Goal: Task Accomplishment & Management: Complete application form

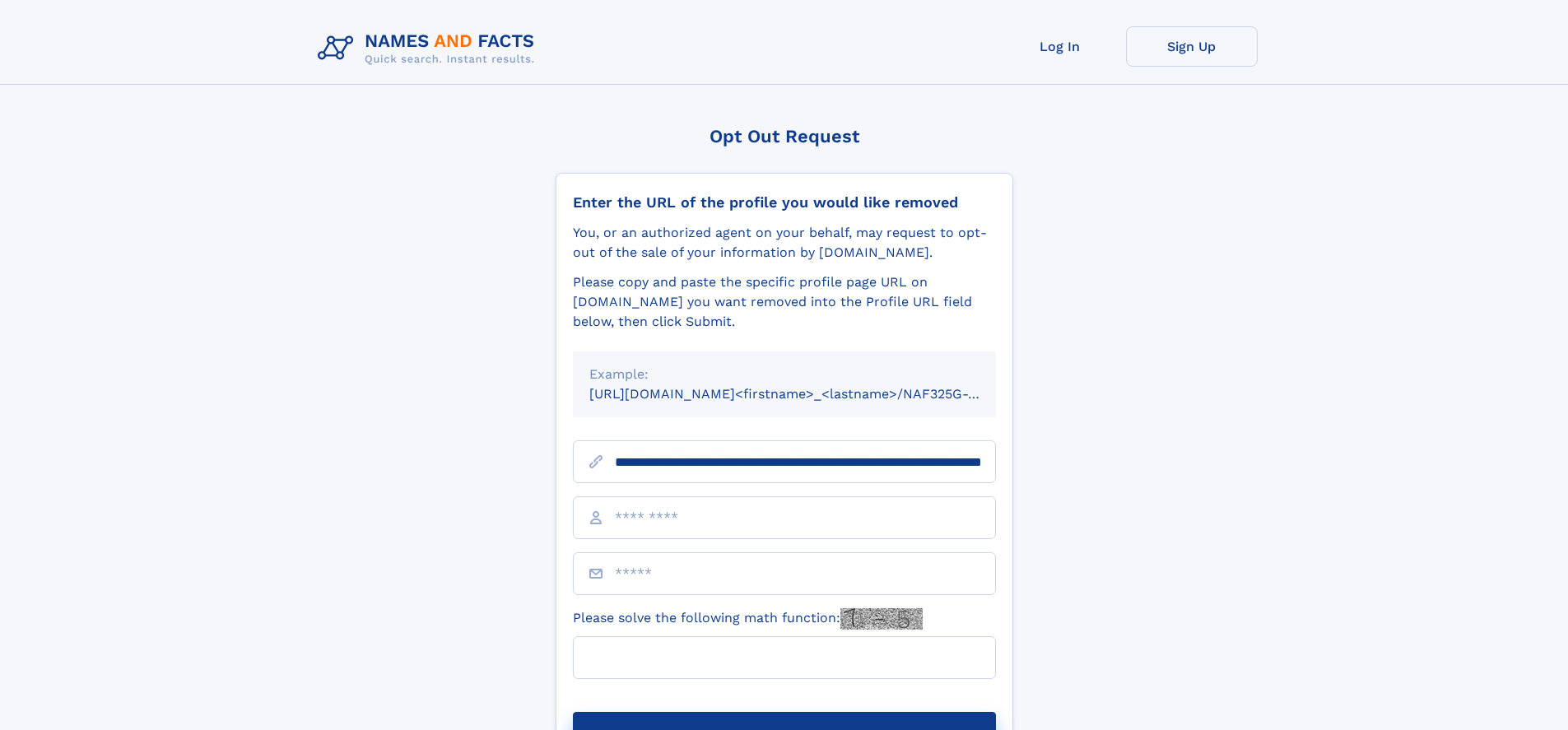
scroll to position [0, 165]
type input "**********"
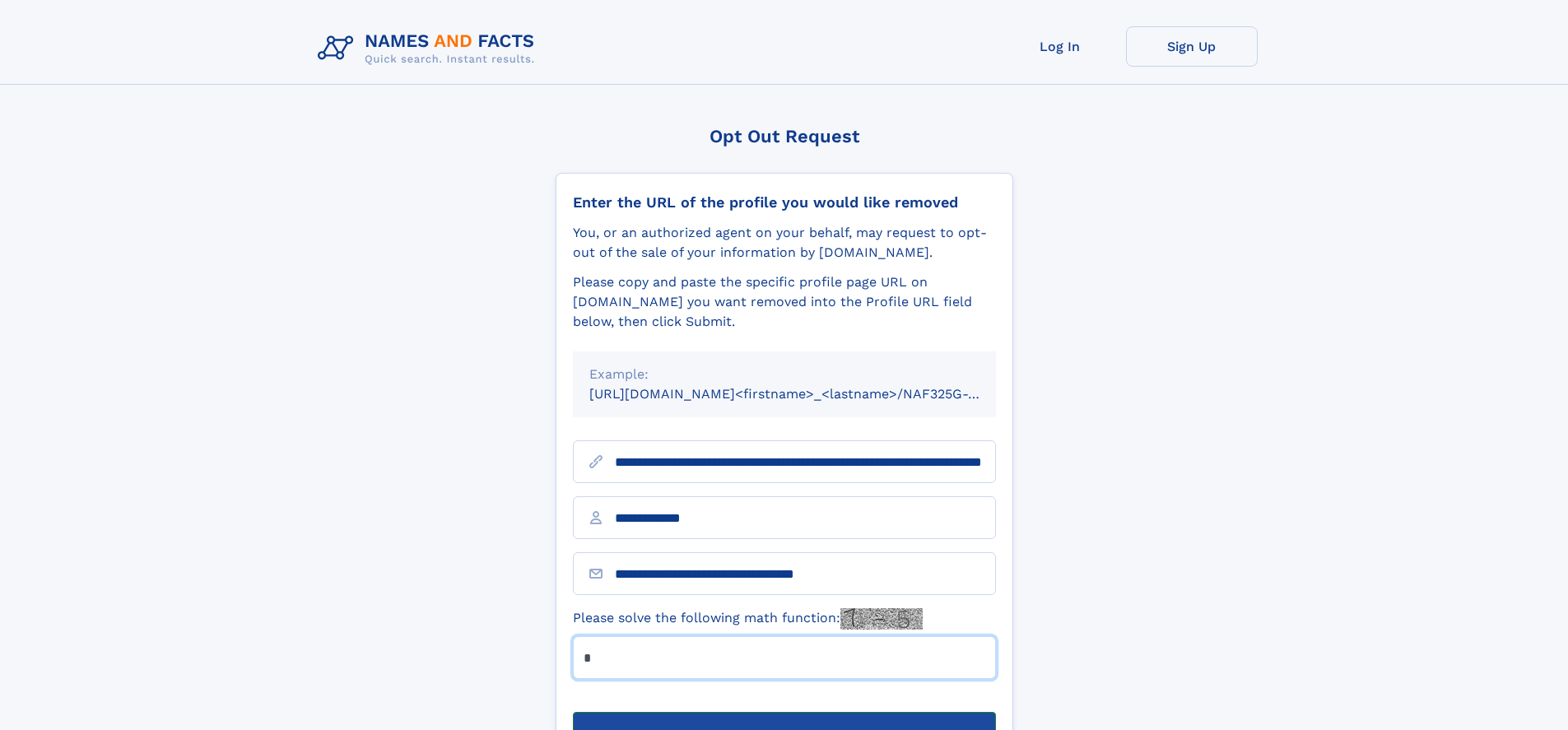
type input "*"
click at [784, 712] on button "Submit Opt Out Request" at bounding box center [784, 737] width 423 height 52
